Goal: Find specific page/section: Find specific page/section

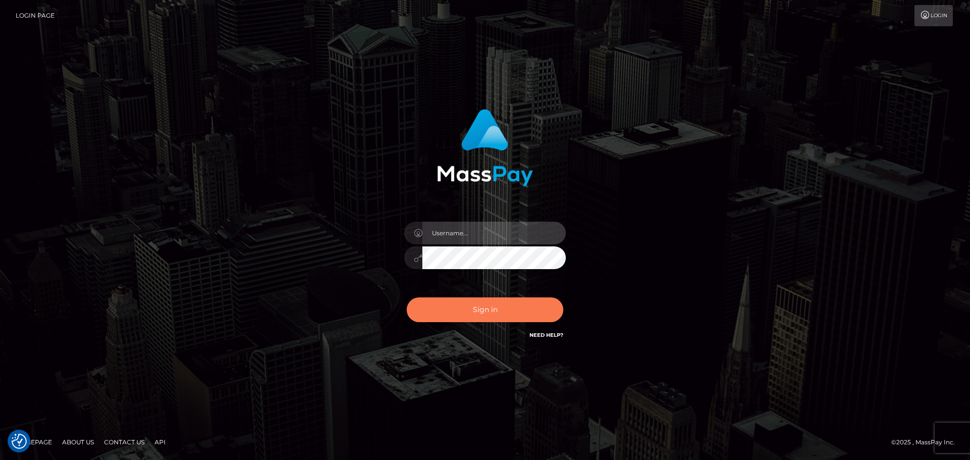
type input "Bedis"
click at [499, 307] on button "Sign in" at bounding box center [485, 310] width 157 height 25
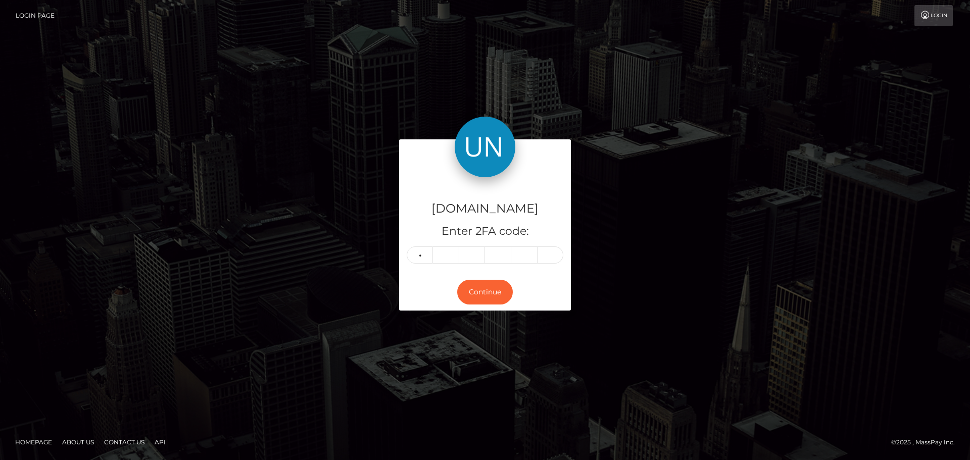
type input "3"
type input "0"
type input "7"
type input "3"
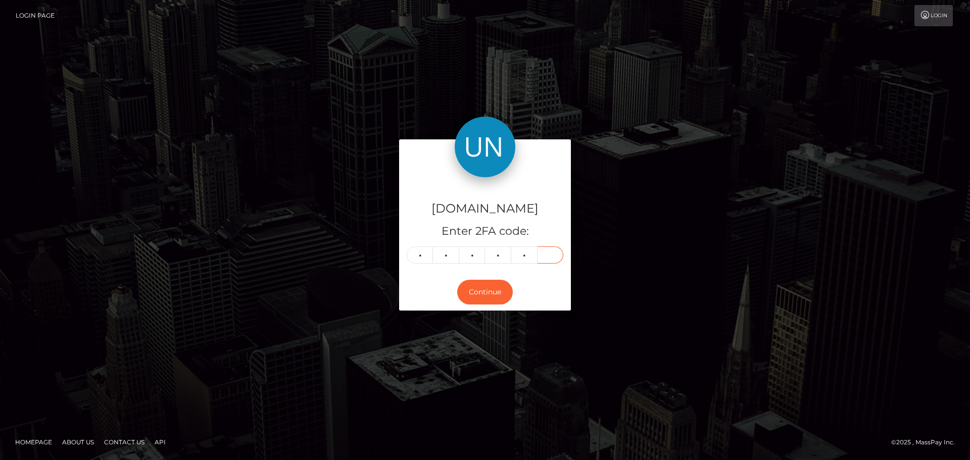
type input "6"
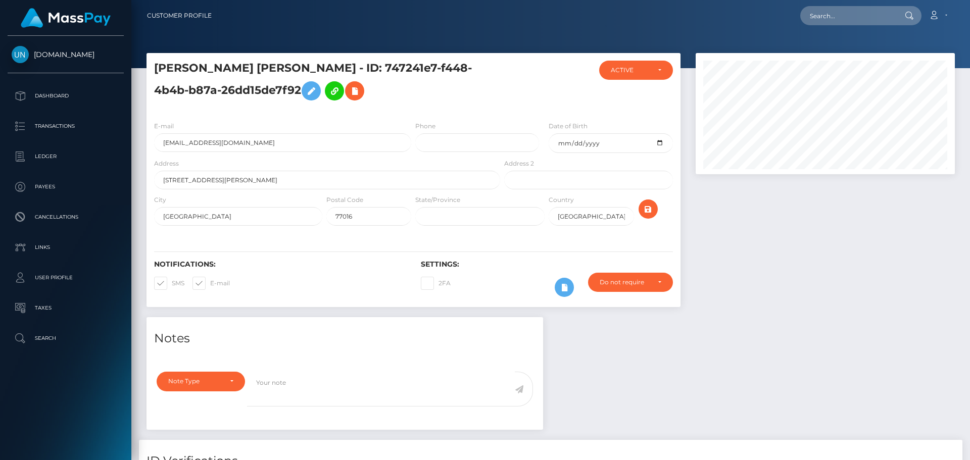
scroll to position [121, 260]
click at [852, 19] on input "text" at bounding box center [847, 15] width 95 height 19
paste input "[EMAIL_ADDRESS][DOMAIN_NAME]"
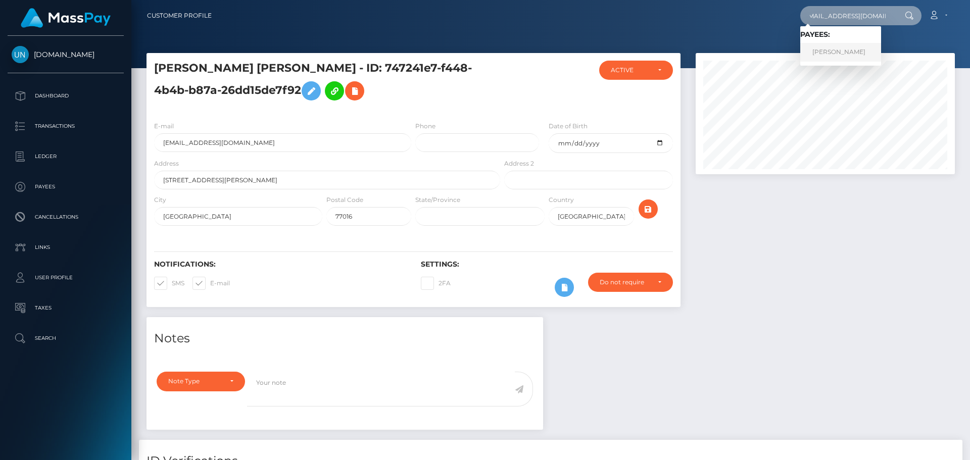
type input "[EMAIL_ADDRESS][DOMAIN_NAME]"
click at [837, 50] on link "ALBERTO BRASOLA BARINA" at bounding box center [840, 52] width 81 height 19
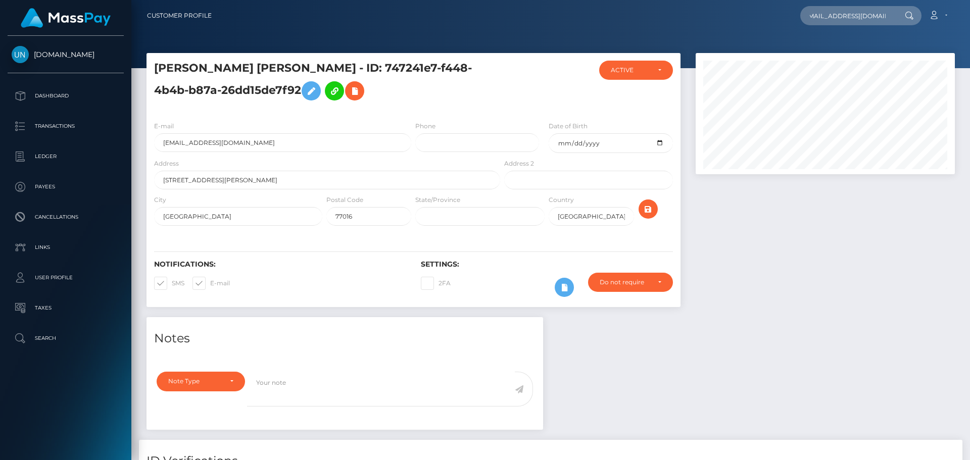
scroll to position [0, 0]
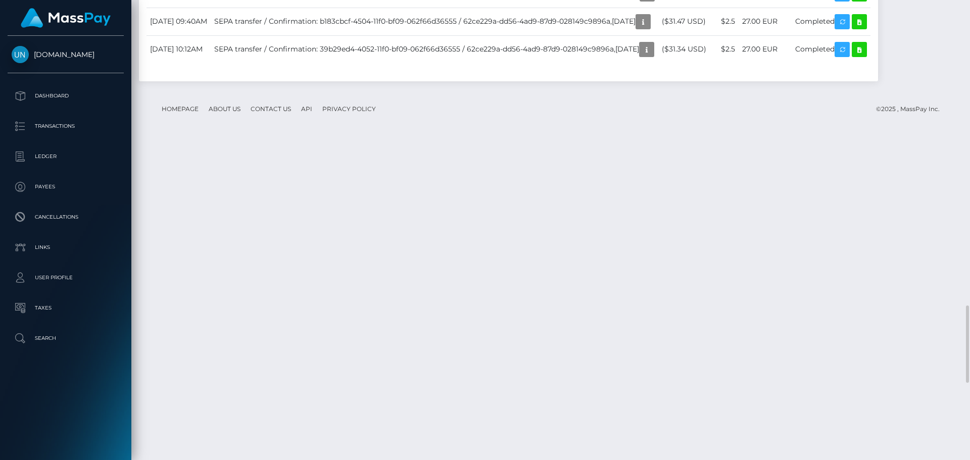
scroll to position [1971, 0]
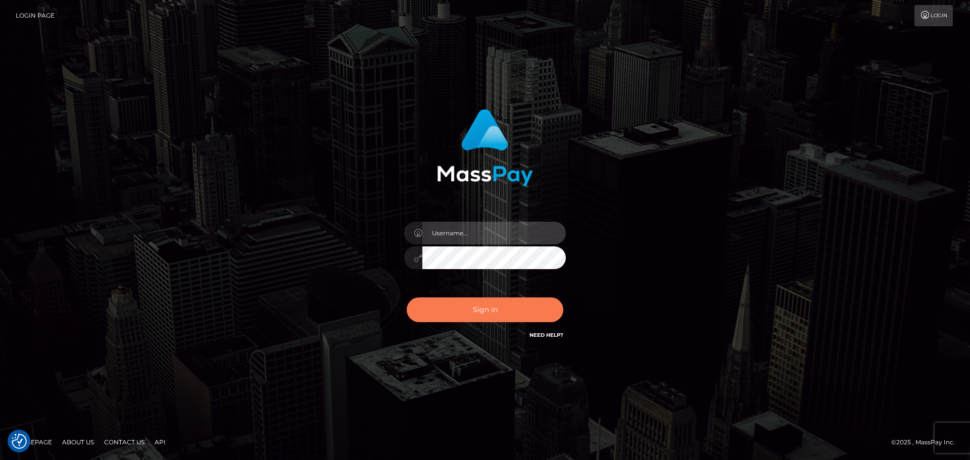
type input "Bedis"
click at [496, 306] on button "Sign in" at bounding box center [485, 310] width 157 height 25
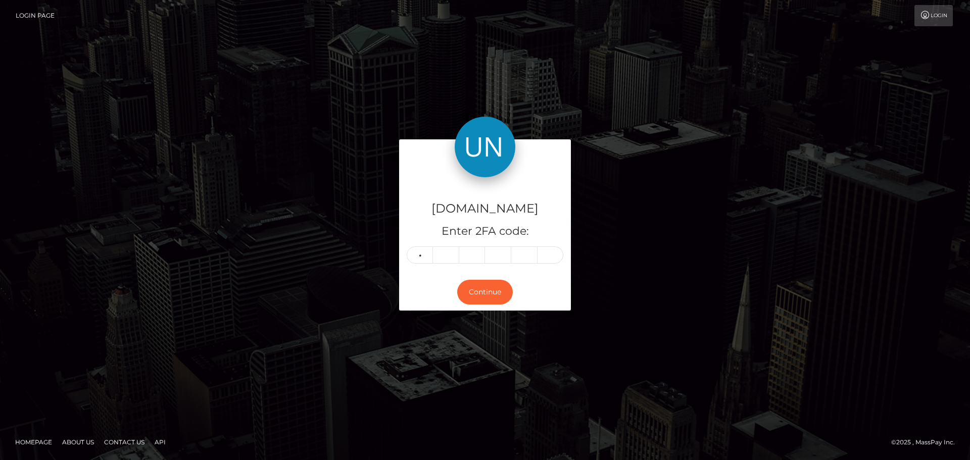
type input "7"
type input "2"
type input "0"
type input "6"
type input "2"
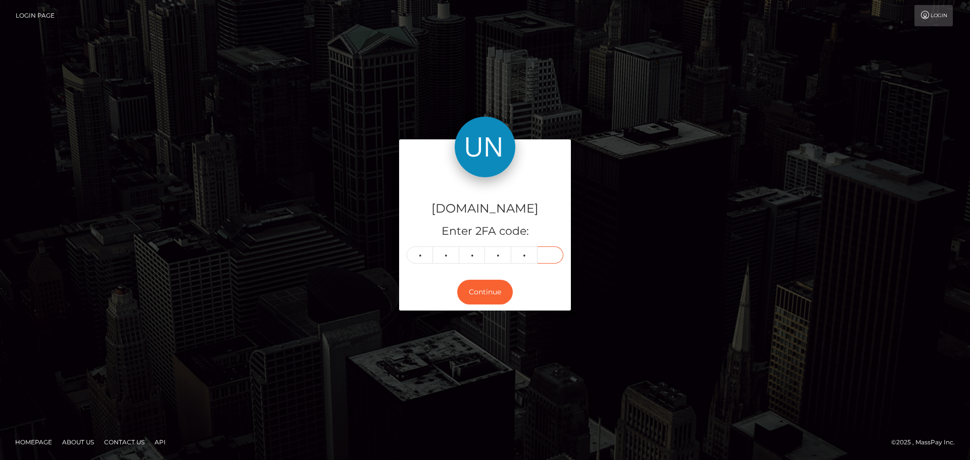
type input "8"
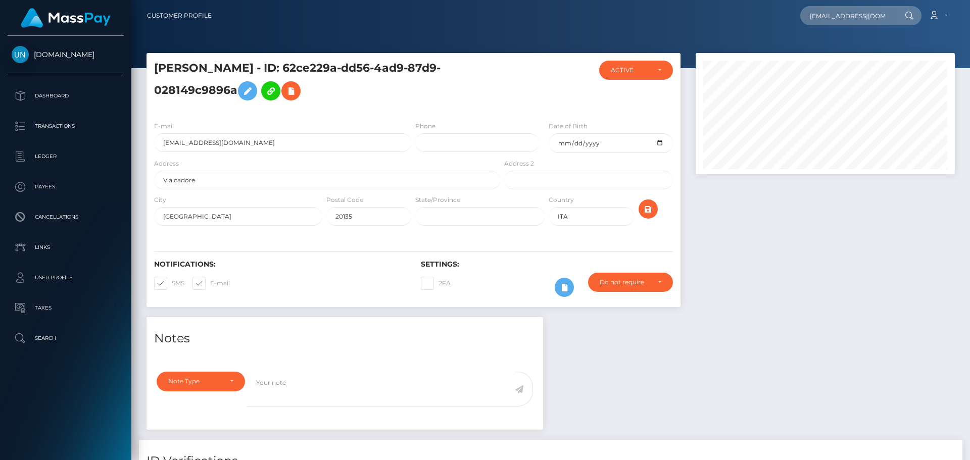
scroll to position [121, 260]
click at [857, 20] on input "sophiarivera0712@gmail.com" at bounding box center [847, 15] width 95 height 19
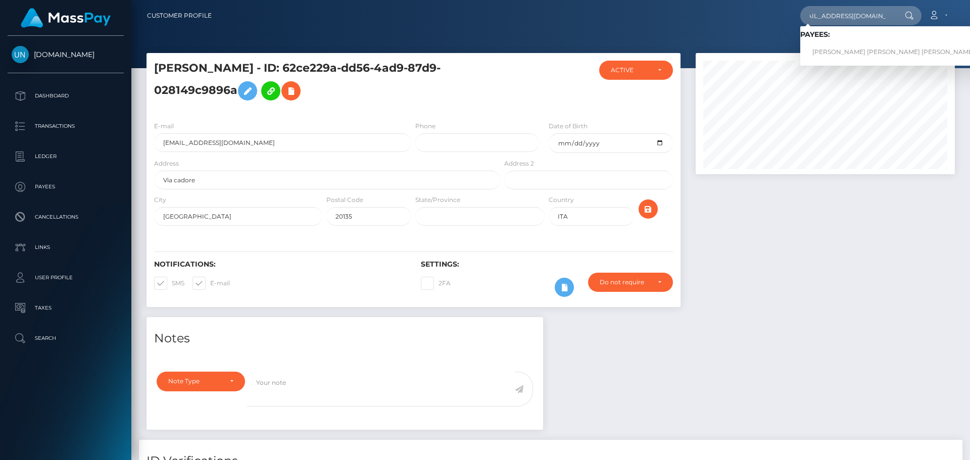
type input "[EMAIL_ADDRESS][DOMAIN_NAME]"
click at [847, 44] on link "SOPHIA VICTORIA RIVERA PRATS" at bounding box center [893, 52] width 186 height 19
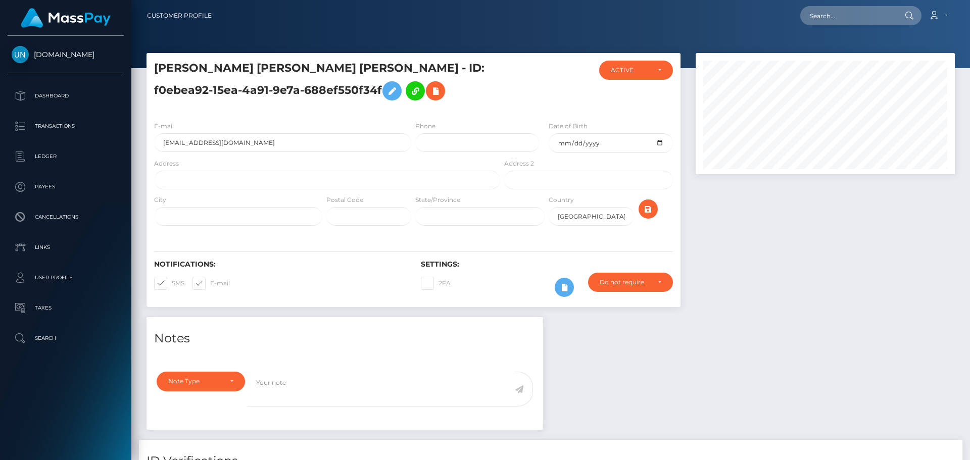
scroll to position [121, 260]
click at [201, 177] on input "text" at bounding box center [327, 180] width 346 height 19
paste input "[STREET_ADDRESS]"
drag, startPoint x: 297, startPoint y: 180, endPoint x: 277, endPoint y: 181, distance: 19.7
click at [277, 181] on input "502 Bosques de la Sierra, Caguas PR 00725" at bounding box center [327, 180] width 346 height 19
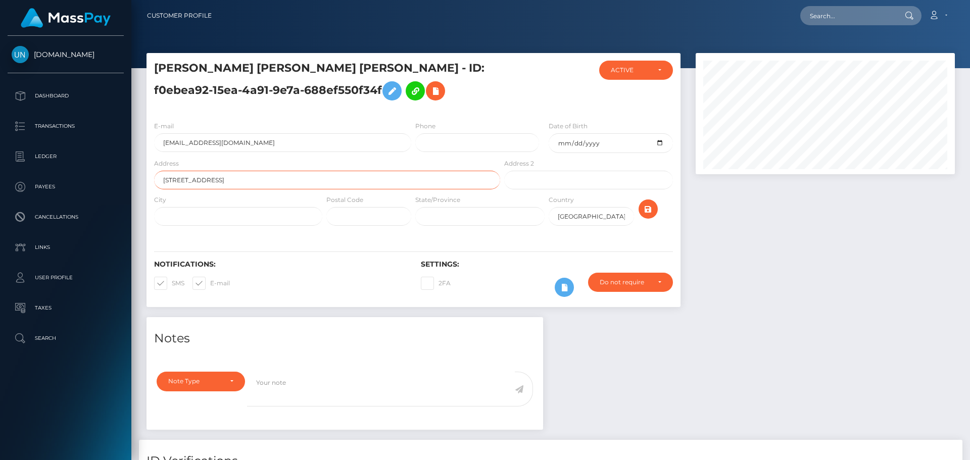
type input "502 Bosques de la Sierra, Caguas PR"
click at [346, 212] on input "text" at bounding box center [368, 216] width 85 height 19
paste input "00725"
type input "00725"
drag, startPoint x: 280, startPoint y: 180, endPoint x: 243, endPoint y: 181, distance: 37.9
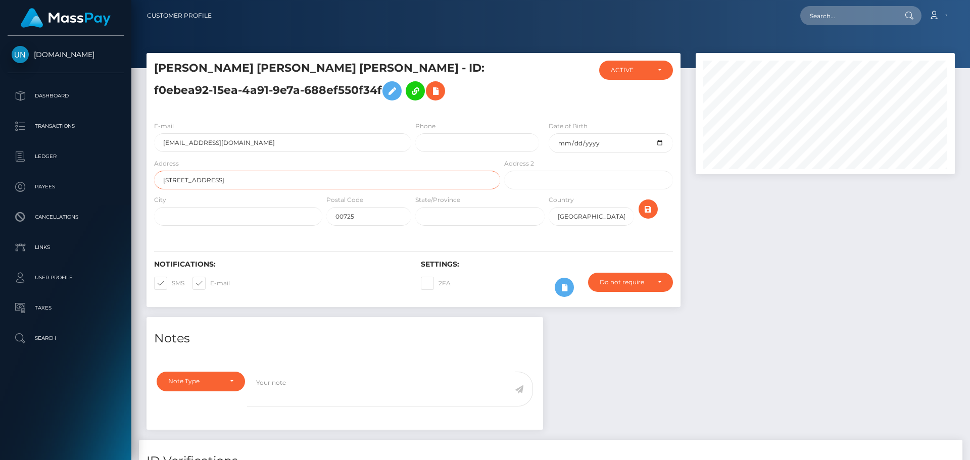
click at [243, 181] on input "502 Bosques de la Sierra, Caguas PR" at bounding box center [327, 180] width 346 height 19
type input "502 Bosques de la Sierra,"
click at [240, 219] on input "text" at bounding box center [238, 216] width 168 height 19
paste input "Caguas PR"
type input "Caguas PR"
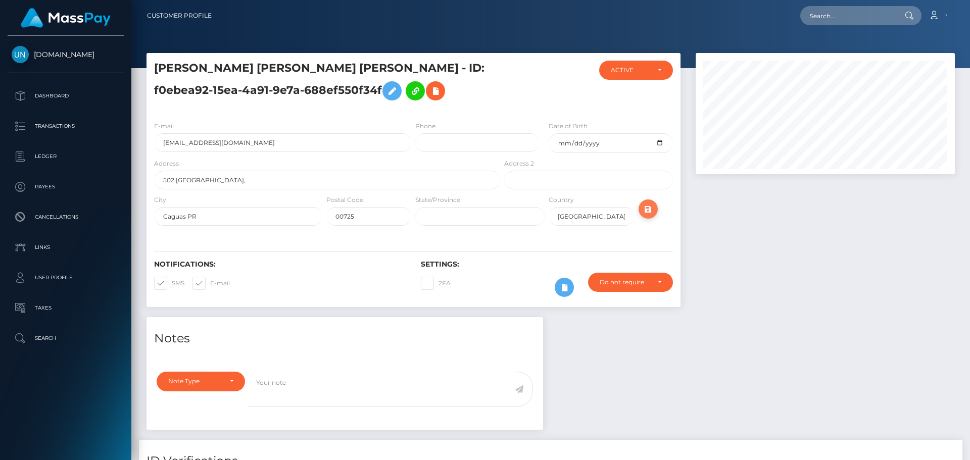
click at [655, 211] on button "submit" at bounding box center [648, 209] width 19 height 19
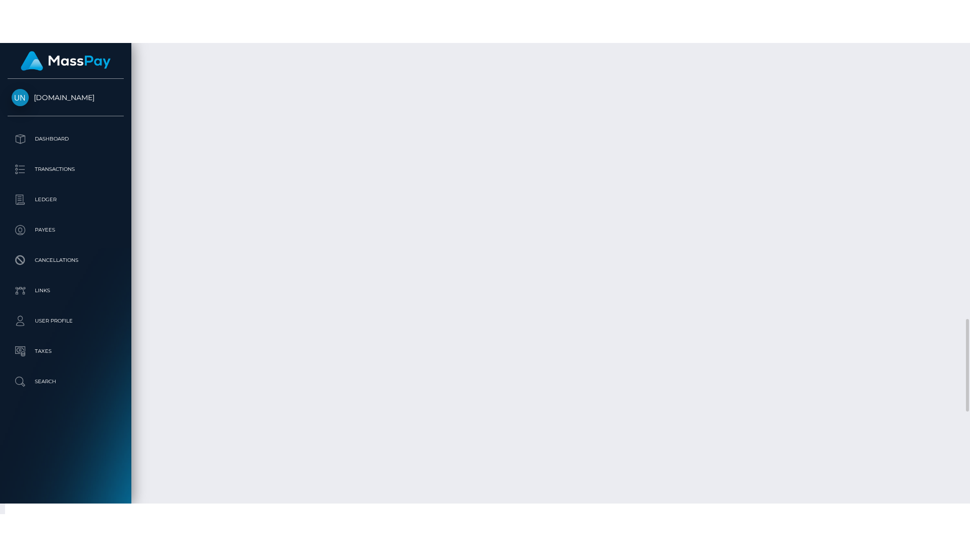
scroll to position [1677, 0]
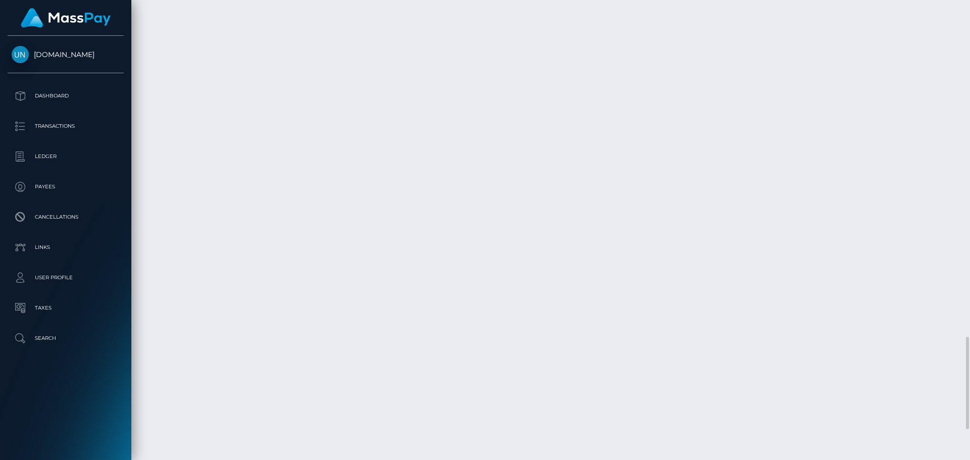
drag, startPoint x: 214, startPoint y: 222, endPoint x: 220, endPoint y: 212, distance: 11.8
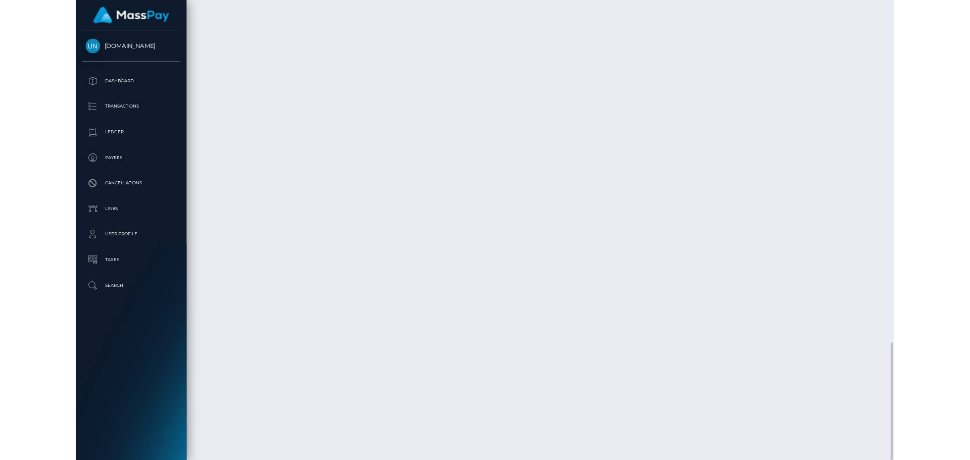
scroll to position [1591, 0]
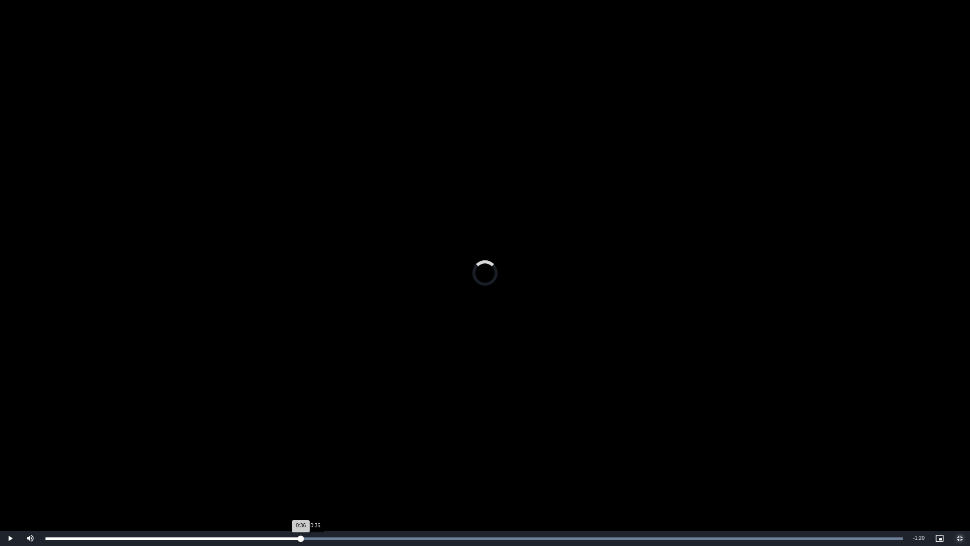
click at [315, 460] on div "0:36" at bounding box center [315, 538] width 1 height 3
click at [333, 460] on div "Loaded : 100.00% 0:38 0:38" at bounding box center [473, 538] width 857 height 3
click at [341, 460] on div "0:39" at bounding box center [340, 538] width 1 height 3
click at [358, 460] on div "Loaded : 100.00% 0:41 0:40" at bounding box center [473, 538] width 857 height 3
click at [353, 460] on div "Loaded : 100.00% 0:41 0:42" at bounding box center [473, 538] width 857 height 3
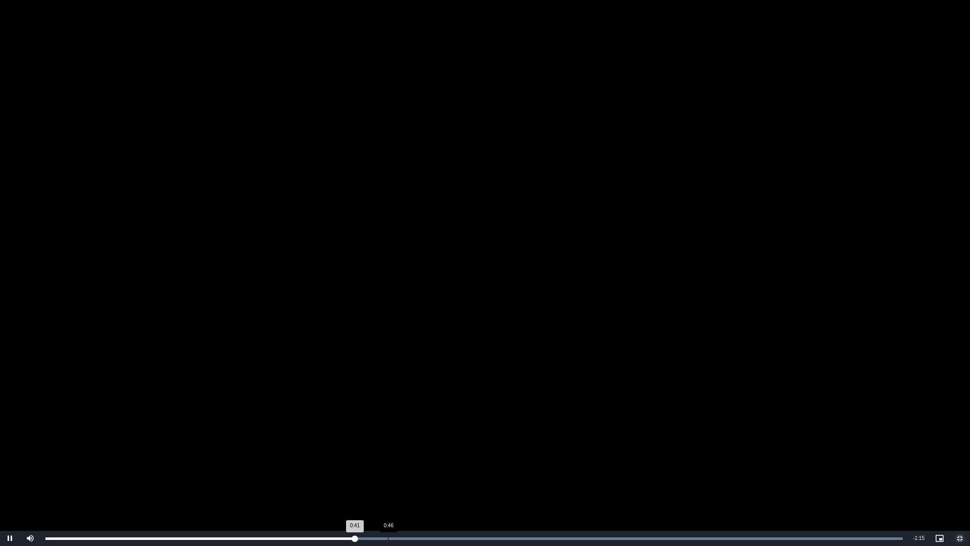
click at [388, 460] on div "0:46" at bounding box center [388, 538] width 1 height 3
click at [416, 460] on div "Progress Bar" at bounding box center [473, 538] width 857 height 3
click at [442, 460] on div "Loaded : 100.00% 0:53 0:51" at bounding box center [474, 538] width 868 height 15
click at [457, 460] on div "0:55" at bounding box center [457, 538] width 1 height 3
click at [485, 460] on div "Loaded : 100.00% 0:59 0:56" at bounding box center [474, 538] width 868 height 15
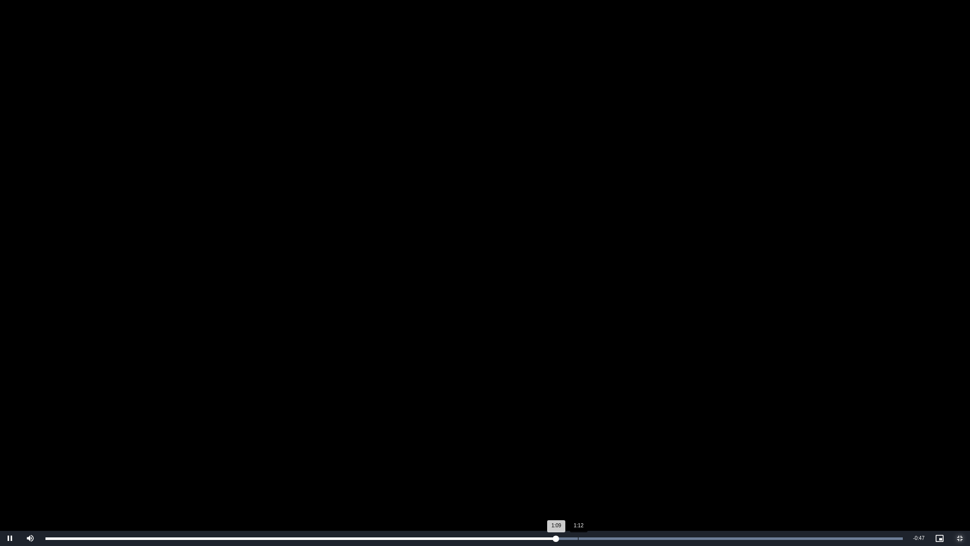
click at [578, 460] on div "1:12" at bounding box center [578, 538] width 1 height 3
click at [597, 460] on div "Loaded : 100.00% 1:14 1:12" at bounding box center [474, 538] width 868 height 15
click at [617, 460] on div "Loaded : 100.00% 1:17 1:15" at bounding box center [474, 538] width 868 height 15
click at [646, 460] on div "Loaded : 100.00% 1:21 1:18" at bounding box center [474, 538] width 868 height 15
click at [682, 460] on div "Loaded : 100.00% 1:26 1:24" at bounding box center [474, 538] width 868 height 15
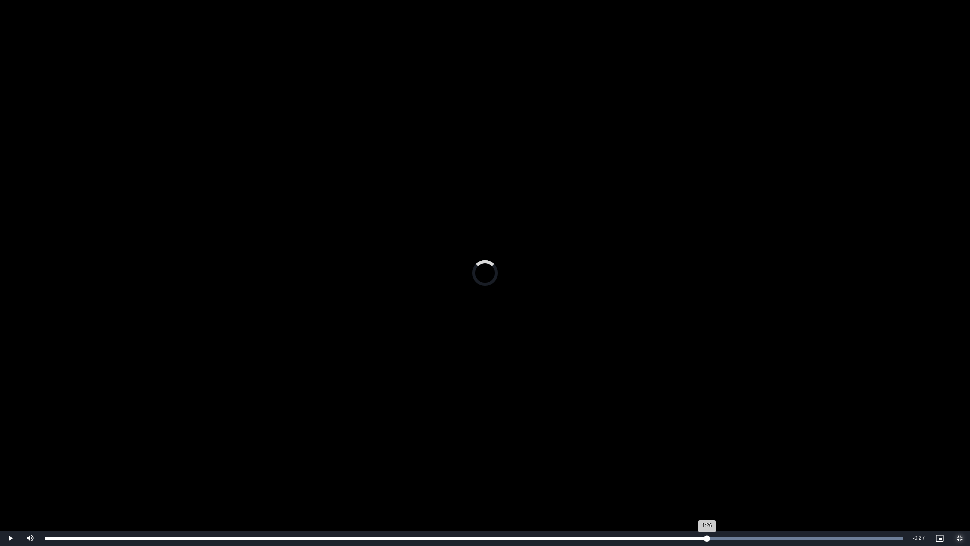
click at [707, 460] on div "Loaded : 100.00% 1:29 1:26" at bounding box center [473, 538] width 857 height 3
click at [735, 460] on div "Progress Bar" at bounding box center [473, 538] width 857 height 3
click at [786, 460] on div "Loaded : 100.00% 1:40 1:37" at bounding box center [473, 538] width 857 height 3
click at [819, 460] on div "Loaded : 100.00% 1:44 1:40" at bounding box center [474, 538] width 868 height 15
click at [839, 460] on div "Loaded : 100.00% 1:46 1:45" at bounding box center [473, 538] width 857 height 3
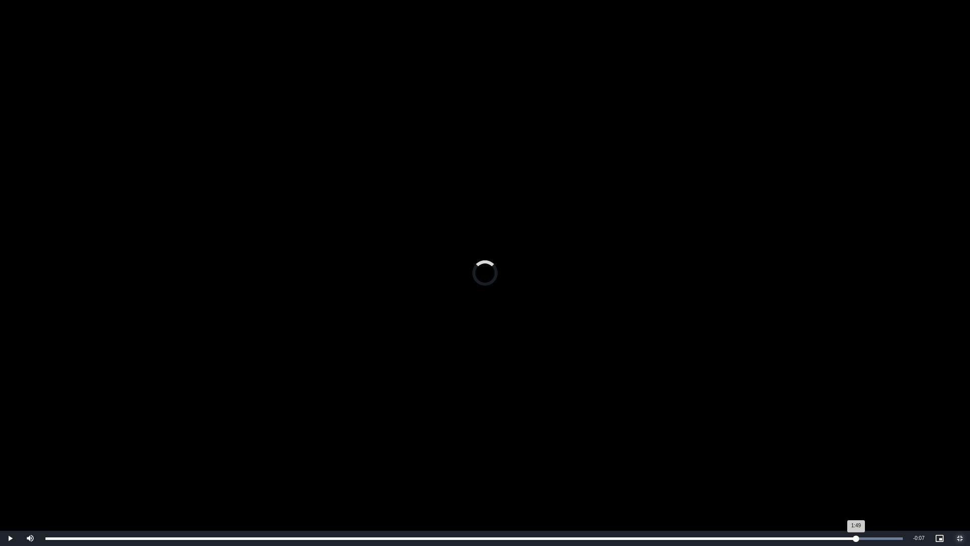
click at [856, 460] on div "Loaded : 100.00% 1:49 1:49" at bounding box center [473, 538] width 857 height 3
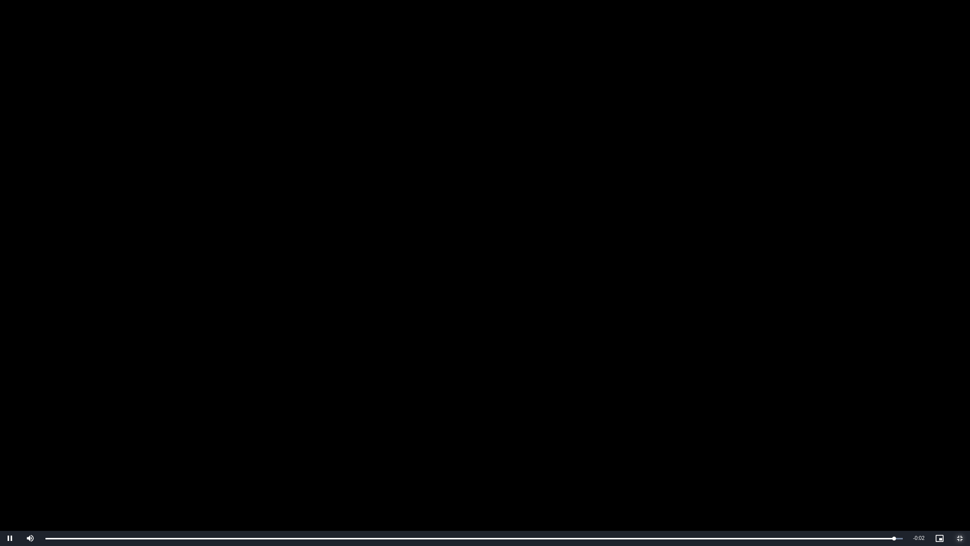
click at [961, 460] on span "Video Player" at bounding box center [960, 538] width 20 height 0
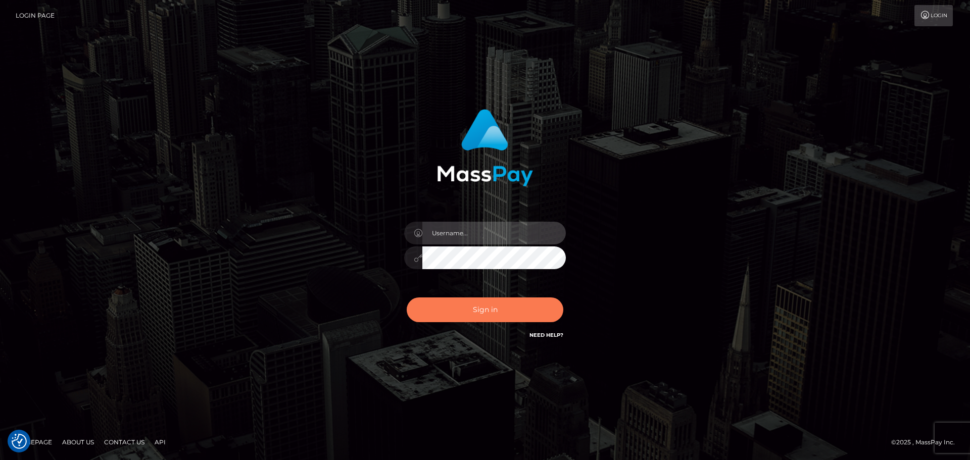
type input "Bedis"
click at [501, 307] on button "Sign in" at bounding box center [485, 310] width 157 height 25
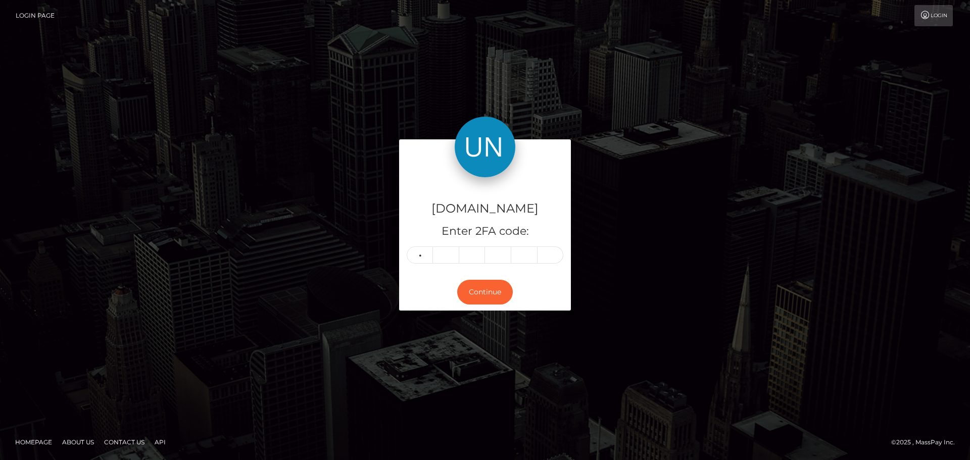
type input "2"
type input "4"
type input "1"
type input "4"
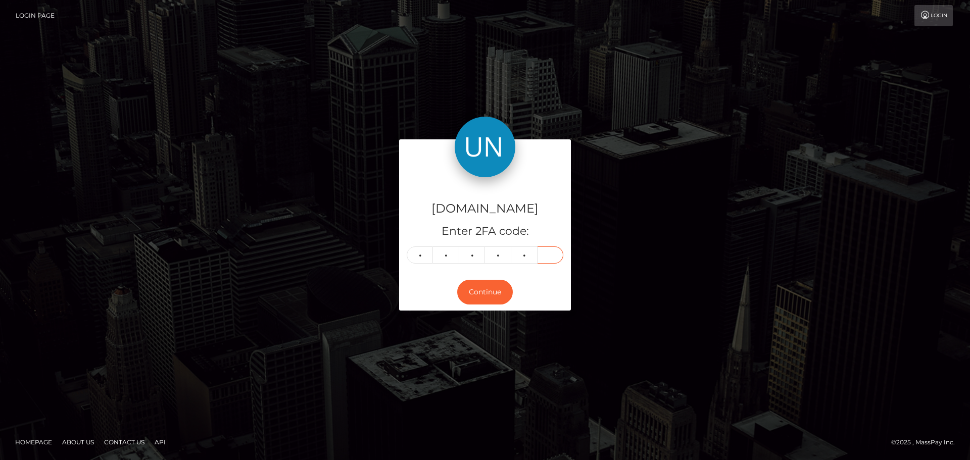
type input "0"
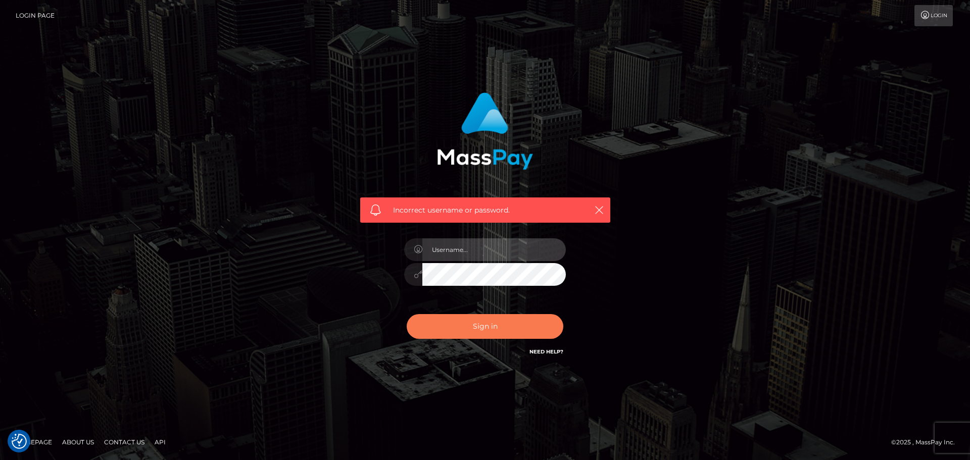
type input "Bedis"
click at [497, 331] on button "Sign in" at bounding box center [485, 326] width 157 height 25
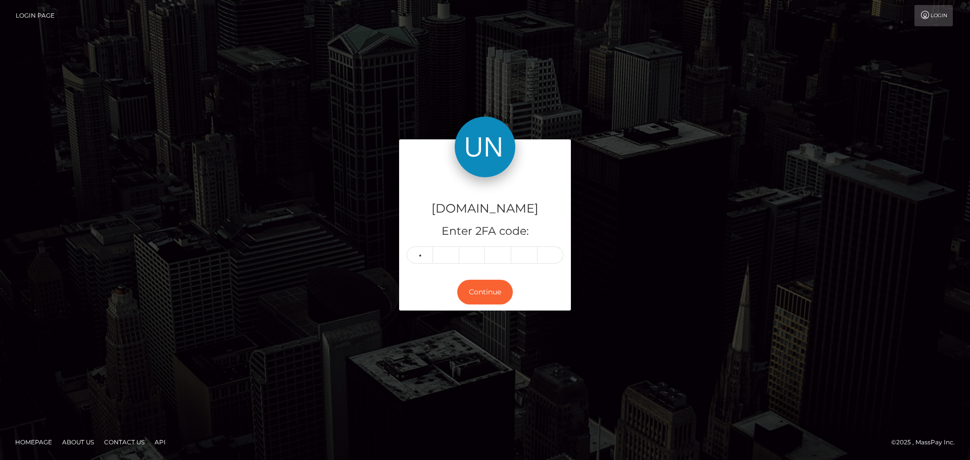
type input "0"
type input "4"
type input "1"
type input "4"
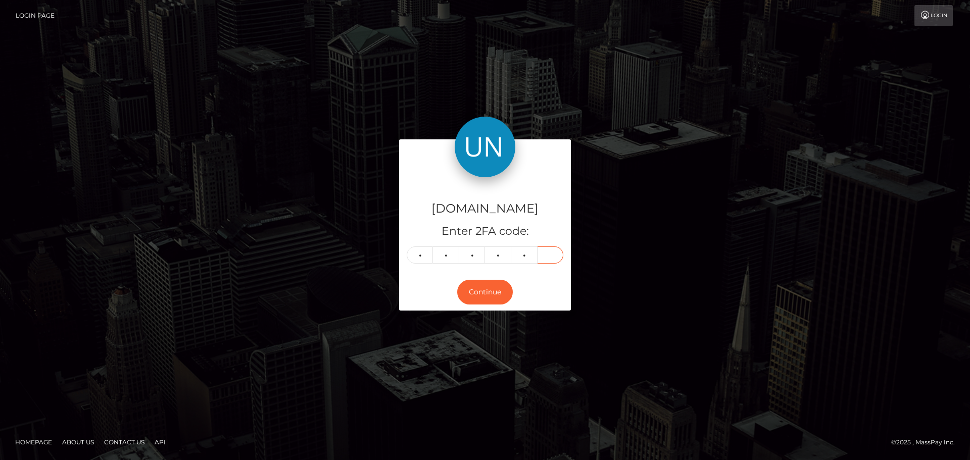
type input "0"
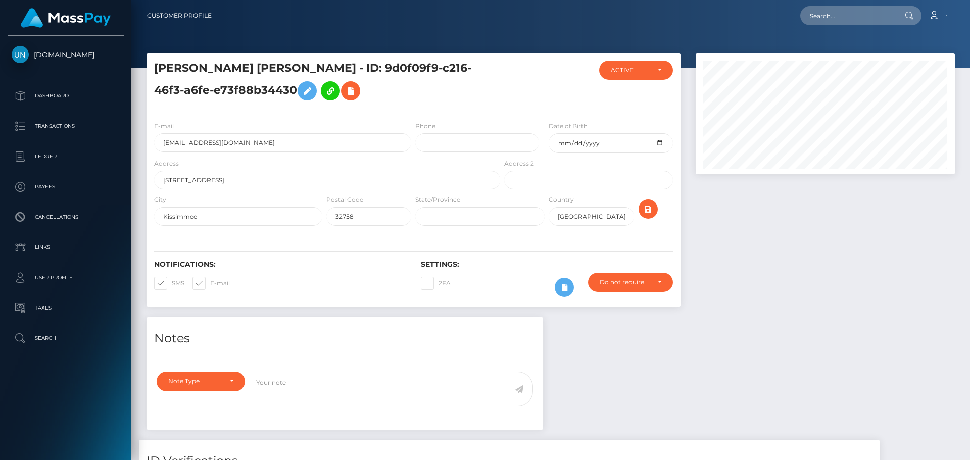
scroll to position [121, 260]
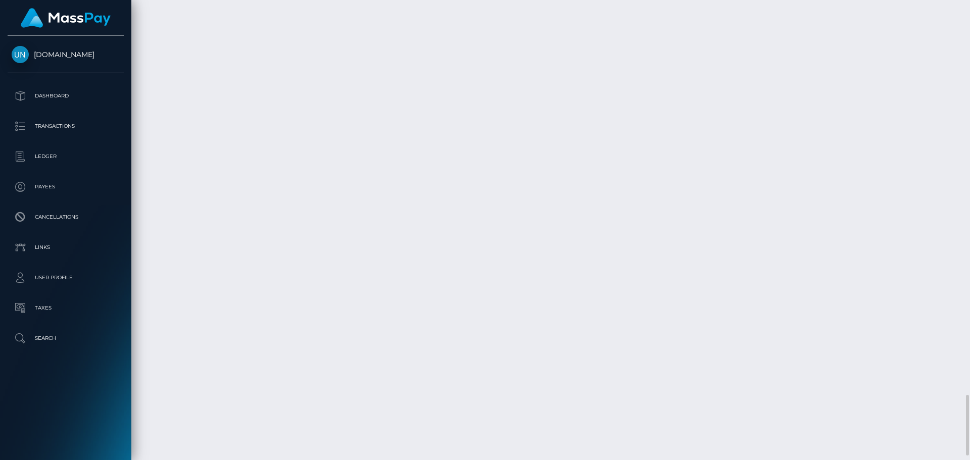
scroll to position [3012, 0]
